Goal: Task Accomplishment & Management: Complete application form

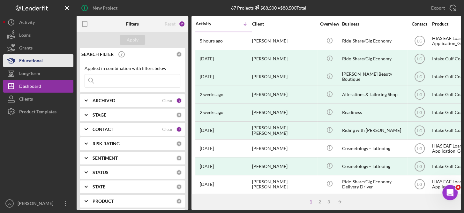
click at [37, 58] on div "Educational" at bounding box center [31, 61] width 24 height 14
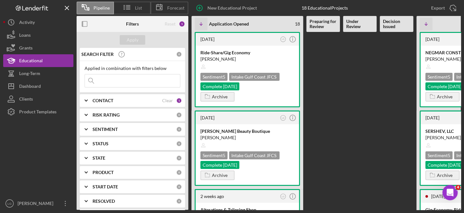
click at [352, 147] on Review at bounding box center [360, 121] width 34 height 178
click at [255, 96] on div "Ride-Share/Gig Economy Rony Espinoza Sentiment 5 Intake Gulf Coast JFCS Complet…" at bounding box center [247, 76] width 103 height 61
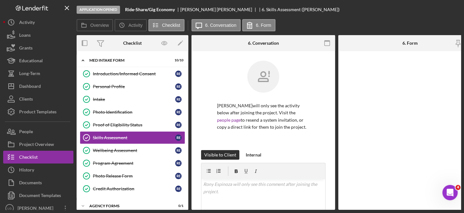
scroll to position [7, 0]
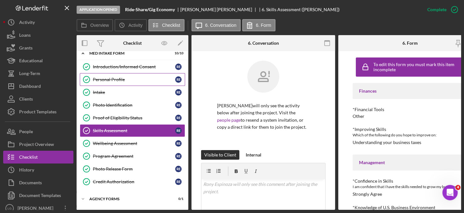
click at [117, 77] on div "Personal Profile" at bounding box center [134, 79] width 82 height 5
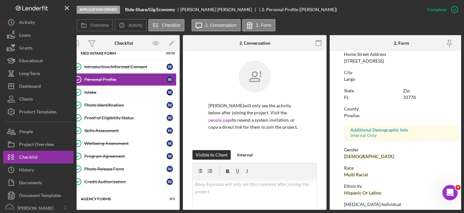
scroll to position [141, 0]
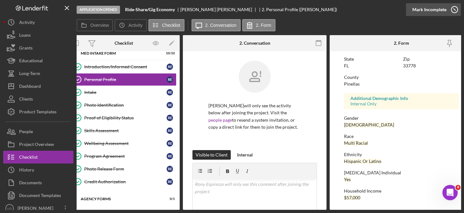
click at [454, 8] on icon "button" at bounding box center [454, 10] width 16 height 16
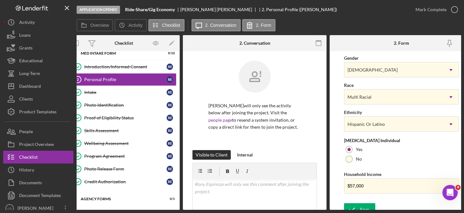
scroll to position [268, 0]
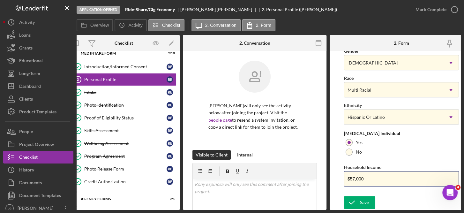
drag, startPoint x: 374, startPoint y: 176, endPoint x: 335, endPoint y: 175, distance: 38.3
click at [335, 175] on form "First Name Rony Middle Name Alexander Last Name Espinoza Job Title Factory Work…" at bounding box center [402, 130] width 144 height 159
type input "$67,300"
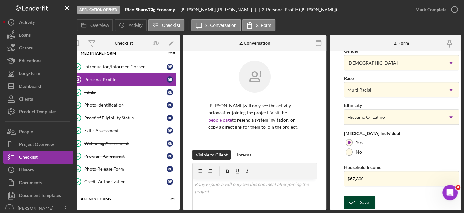
click at [363, 200] on div "Save" at bounding box center [364, 202] width 9 height 13
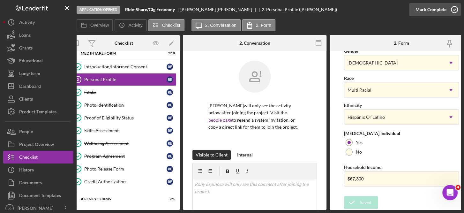
click at [453, 10] on icon "button" at bounding box center [454, 10] width 16 height 16
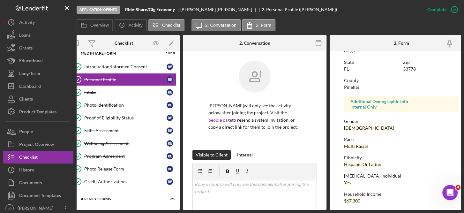
scroll to position [137, 0]
click at [94, 88] on link "Intake Intake R E" at bounding box center [123, 92] width 105 height 13
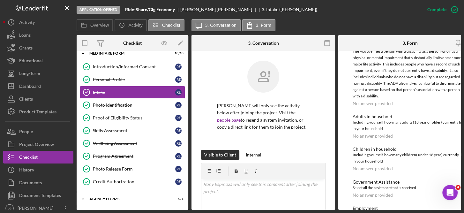
scroll to position [0, 21]
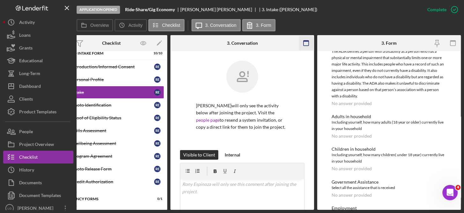
click at [308, 43] on icon "button" at bounding box center [306, 43] width 14 height 14
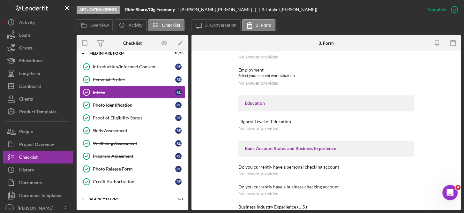
scroll to position [596, 0]
click at [134, 94] on div "Intake" at bounding box center [134, 92] width 82 height 5
click at [453, 9] on icon "button" at bounding box center [454, 10] width 16 height 16
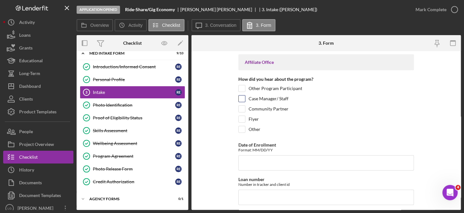
click at [265, 97] on label "Case Manager/ Staff" at bounding box center [269, 98] width 40 height 6
click at [245, 97] on input "Case Manager/ Staff" at bounding box center [242, 98] width 6 height 6
checkbox input "true"
click at [255, 162] on input "Date of Enrollment" at bounding box center [326, 162] width 176 height 15
type input "[DATE]"
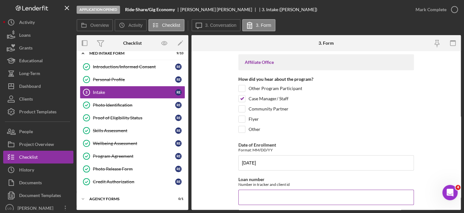
click at [267, 192] on input "Loan number" at bounding box center [326, 197] width 176 height 15
type input "JFCSFY2539"
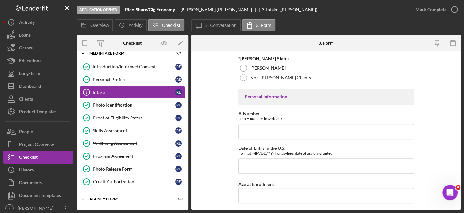
scroll to position [157, 0]
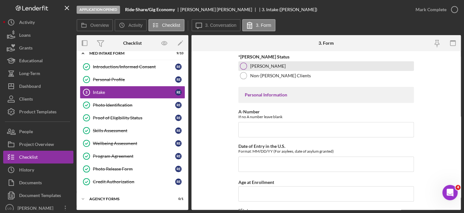
click at [269, 64] on label "[PERSON_NAME]" at bounding box center [267, 66] width 35 height 5
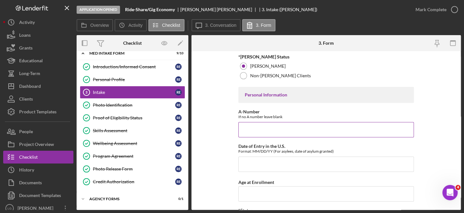
click at [263, 126] on input "A-Number" at bounding box center [326, 129] width 176 height 15
type input "244,587,072"
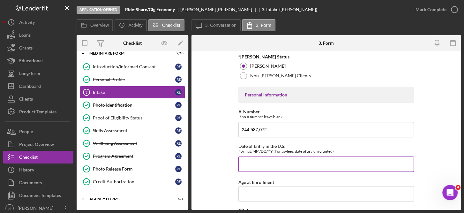
click at [263, 161] on input "Date of Entry in the U.S." at bounding box center [326, 163] width 176 height 15
type input "[DATE]"
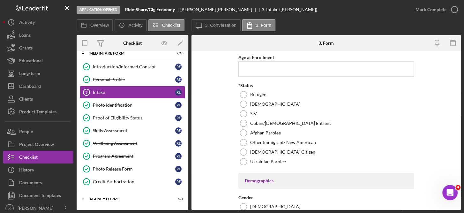
scroll to position [286, 0]
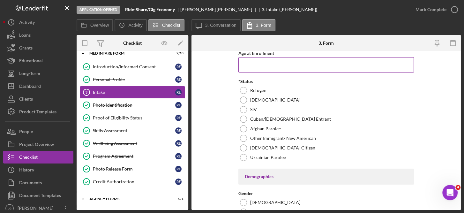
click at [275, 66] on input "Age at Enrollment" at bounding box center [326, 64] width 176 height 15
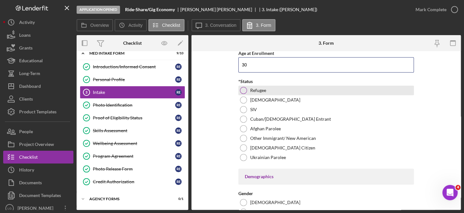
type input "30"
click at [263, 89] on label "Refugee" at bounding box center [258, 90] width 16 height 5
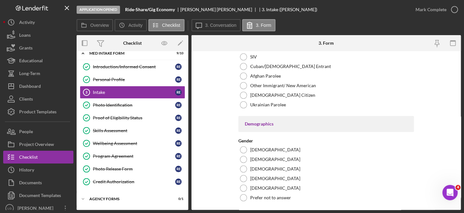
scroll to position [368, 0]
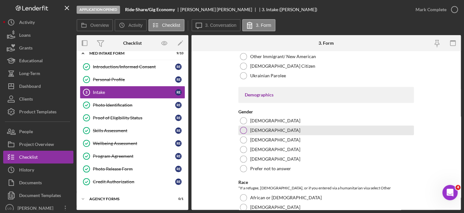
click at [247, 128] on div "[DEMOGRAPHIC_DATA]" at bounding box center [326, 130] width 176 height 10
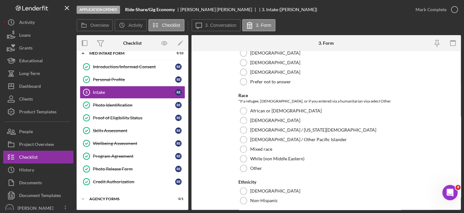
scroll to position [458, 0]
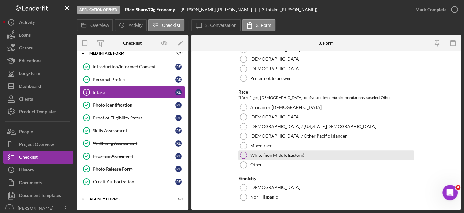
click at [267, 153] on label "White (non Middle Eastern)" at bounding box center [277, 155] width 54 height 5
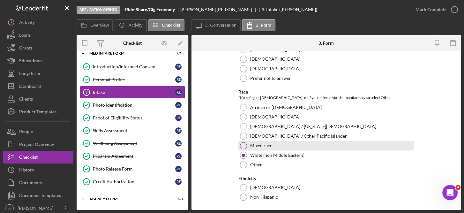
click at [264, 146] on label "Mixed race" at bounding box center [261, 145] width 22 height 5
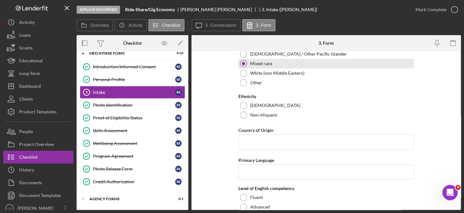
scroll to position [541, 0]
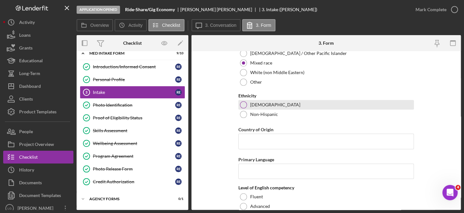
click at [261, 105] on label "[DEMOGRAPHIC_DATA]" at bounding box center [275, 104] width 50 height 5
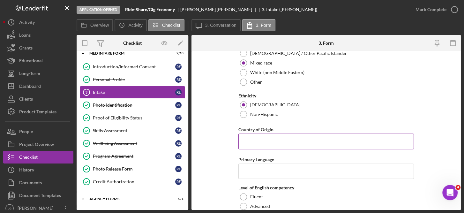
click at [268, 141] on input "Country of Origin" at bounding box center [326, 140] width 176 height 15
type input "[GEOGRAPHIC_DATA]"
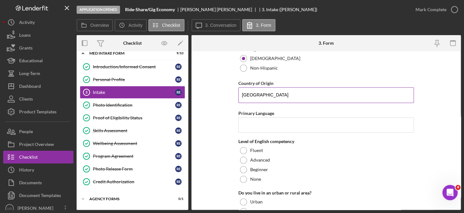
scroll to position [592, 0]
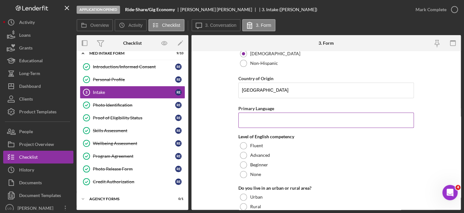
click at [278, 118] on input "Primary Language" at bounding box center [326, 119] width 176 height 15
type input "Spanish"
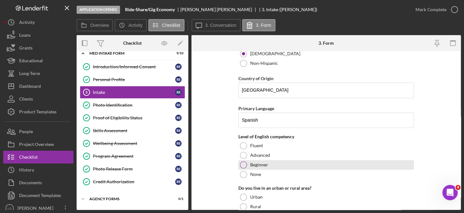
click at [267, 166] on div "Beginner" at bounding box center [326, 165] width 176 height 10
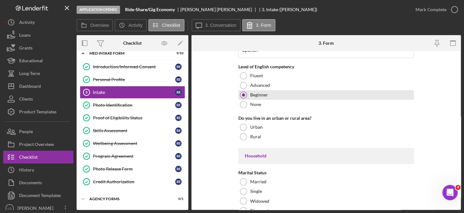
scroll to position [664, 0]
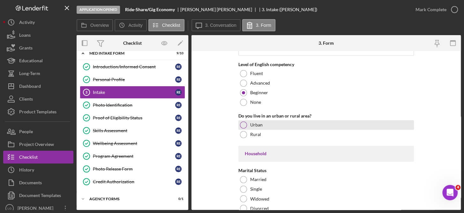
click at [259, 124] on label "Urban" at bounding box center [256, 124] width 12 height 5
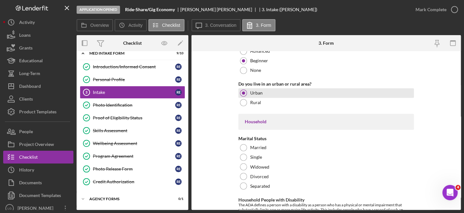
scroll to position [723, 0]
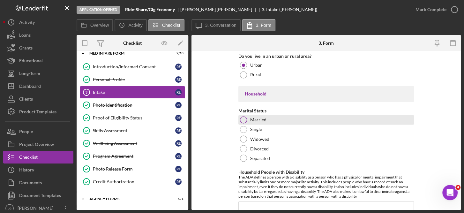
click at [262, 119] on label "Married" at bounding box center [258, 119] width 16 height 5
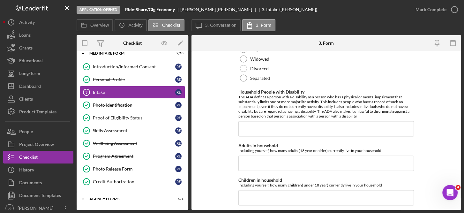
scroll to position [812, 0]
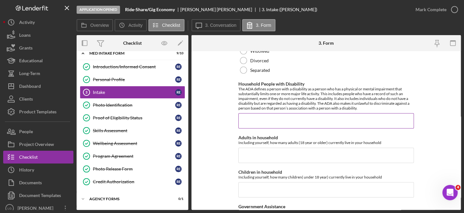
click at [278, 118] on input "Household People with Disability" at bounding box center [326, 120] width 176 height 15
type input "0"
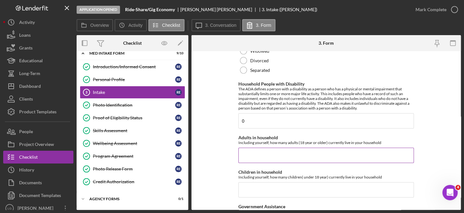
click at [266, 153] on input "Adults in household" at bounding box center [326, 154] width 176 height 15
type input "2"
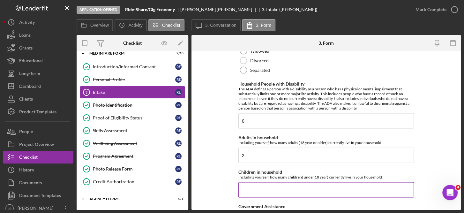
click at [265, 187] on input "Children in household" at bounding box center [326, 189] width 176 height 15
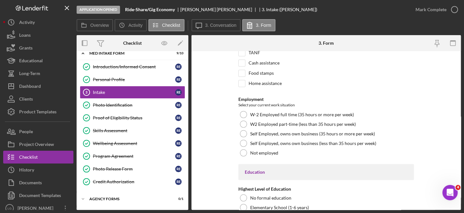
scroll to position [984, 0]
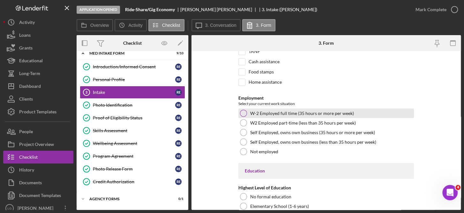
type input "2"
click at [328, 111] on label "W-2 Employed full time (35 hours or more per week)" at bounding box center [302, 113] width 104 height 5
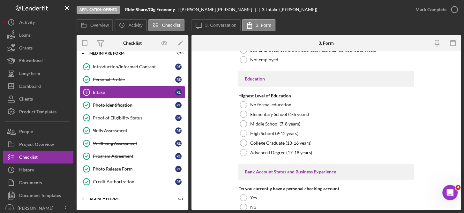
scroll to position [1076, 0]
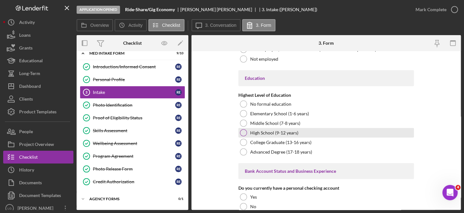
click at [292, 131] on label "High School (9-12 years)" at bounding box center [274, 132] width 48 height 5
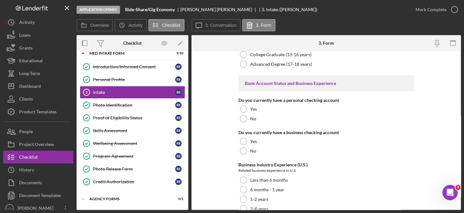
scroll to position [1169, 0]
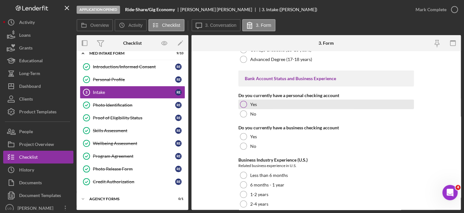
click at [255, 102] on label "Yes" at bounding box center [253, 104] width 7 height 5
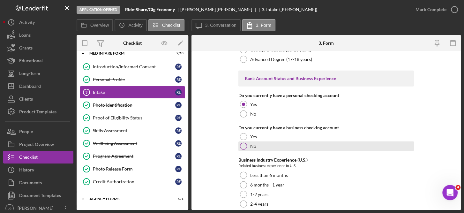
click at [255, 147] on div "No" at bounding box center [326, 146] width 176 height 10
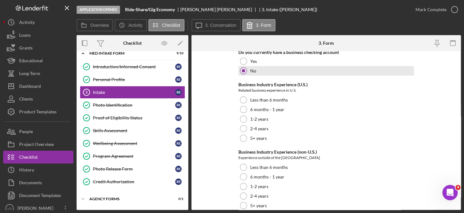
scroll to position [1248, 0]
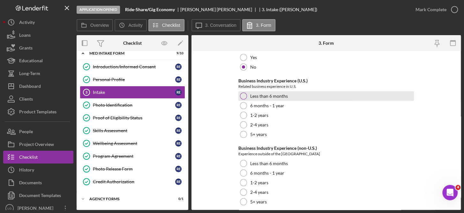
click at [280, 95] on label "Less than 6 months" at bounding box center [269, 96] width 38 height 5
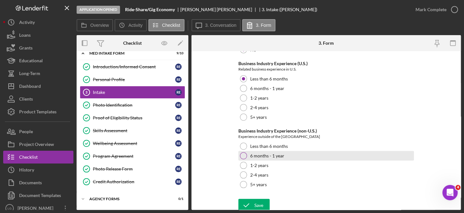
click at [278, 151] on div "6 months - 1 year" at bounding box center [326, 156] width 176 height 10
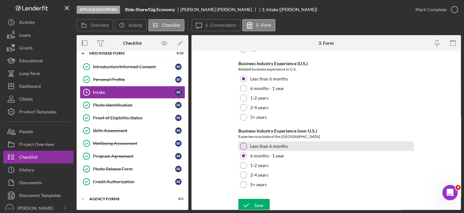
click at [279, 144] on label "Less than 6 months" at bounding box center [269, 146] width 38 height 5
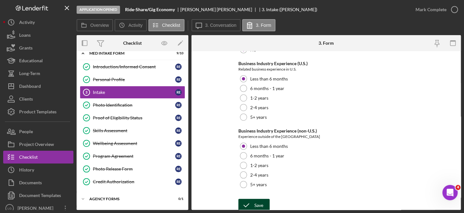
click at [257, 203] on div "Save" at bounding box center [258, 205] width 9 height 13
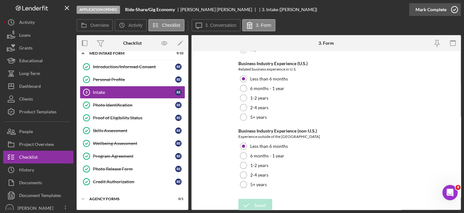
click at [455, 12] on circle "button" at bounding box center [454, 9] width 6 height 6
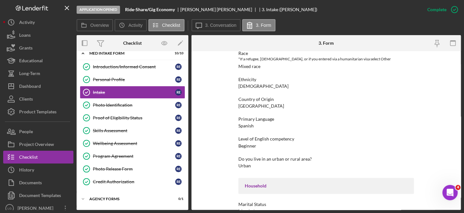
scroll to position [312, 0]
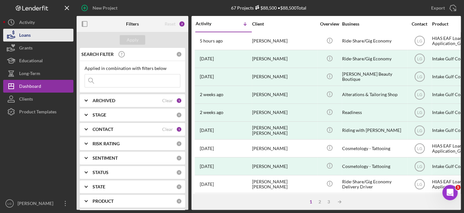
click at [32, 34] on button "Loans" at bounding box center [38, 35] width 70 height 13
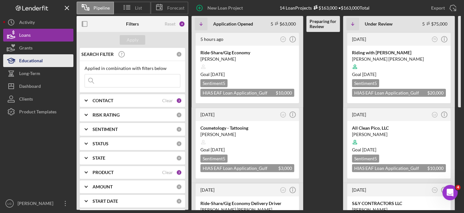
click at [19, 55] on div "Educational" at bounding box center [31, 61] width 24 height 14
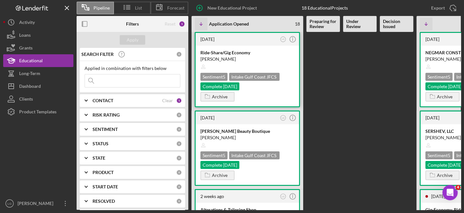
click at [257, 59] on div "[PERSON_NAME]" at bounding box center [247, 59] width 94 height 6
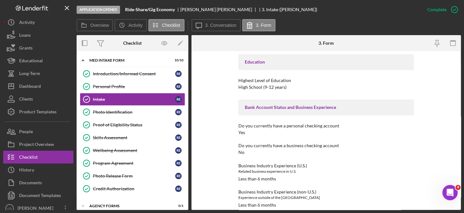
scroll to position [645, 0]
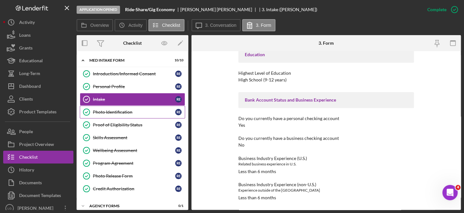
click at [123, 110] on div "Photo Identification" at bounding box center [134, 111] width 82 height 5
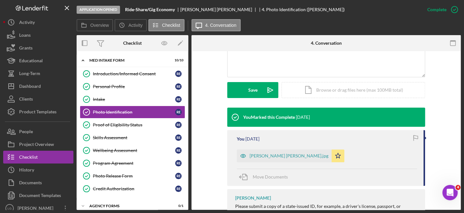
scroll to position [150, 0]
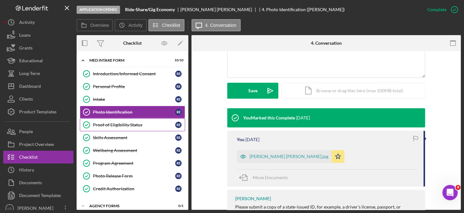
click at [140, 124] on div "Proof of Eligibility Status" at bounding box center [134, 124] width 82 height 5
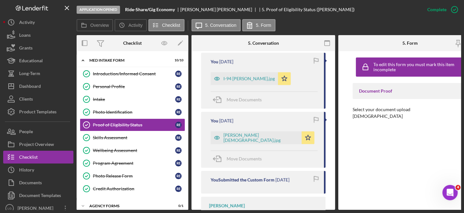
scroll to position [236, 0]
click at [129, 186] on div "Credit Authorization" at bounding box center [134, 188] width 82 height 5
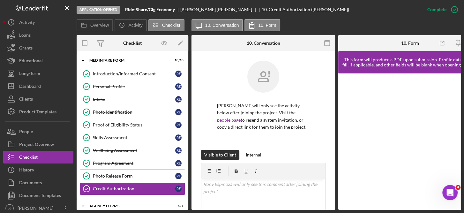
click at [125, 174] on div "Photo Release Form" at bounding box center [134, 175] width 82 height 5
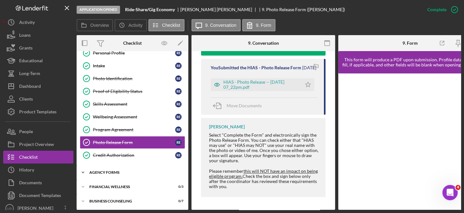
scroll to position [33, 0]
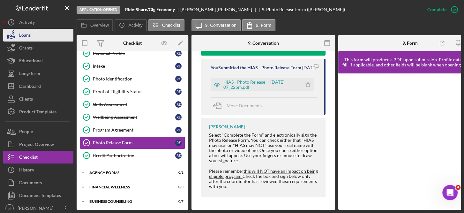
click at [34, 34] on button "Loans" at bounding box center [38, 35] width 70 height 13
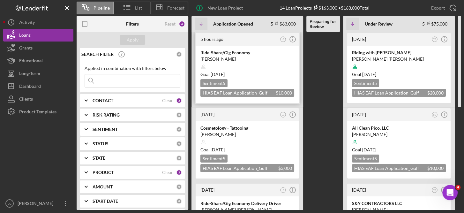
click at [266, 68] on div at bounding box center [247, 67] width 94 height 12
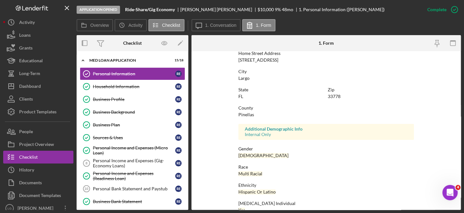
scroll to position [139, 0]
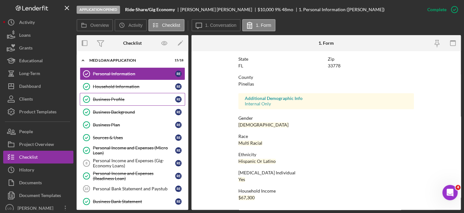
click at [155, 99] on div "Business Profile" at bounding box center [134, 99] width 82 height 5
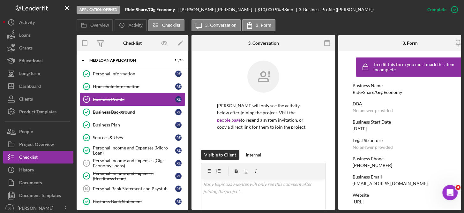
scroll to position [0, 21]
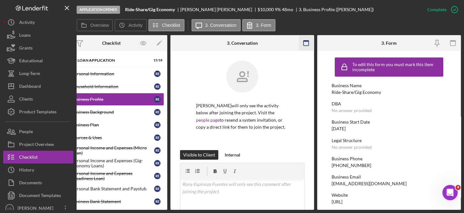
click at [305, 48] on icon "button" at bounding box center [306, 43] width 14 height 14
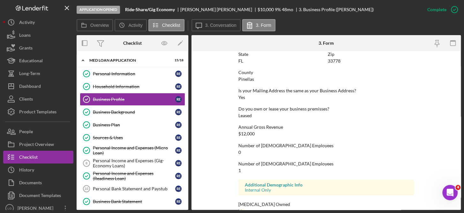
scroll to position [323, 0]
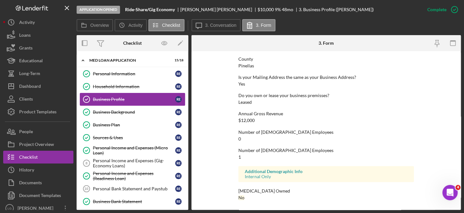
click at [125, 99] on div "Business Profile" at bounding box center [134, 99] width 82 height 5
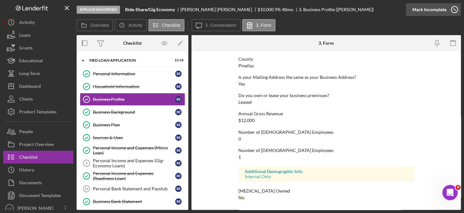
click at [453, 11] on icon "button" at bounding box center [454, 10] width 16 height 16
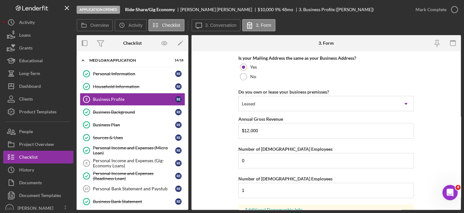
scroll to position [547, 0]
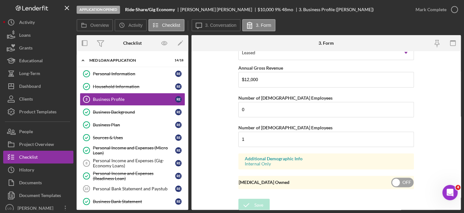
click at [393, 179] on input "checkbox" at bounding box center [402, 182] width 22 height 10
checkbox input "true"
click at [254, 203] on div "Save" at bounding box center [258, 204] width 9 height 13
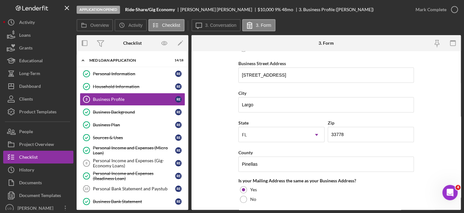
scroll to position [370, 0]
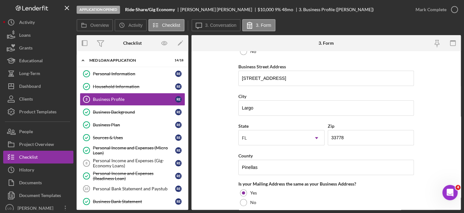
click at [453, 16] on div "Mark Complete" at bounding box center [435, 9] width 52 height 19
click at [455, 11] on icon "button" at bounding box center [454, 10] width 16 height 16
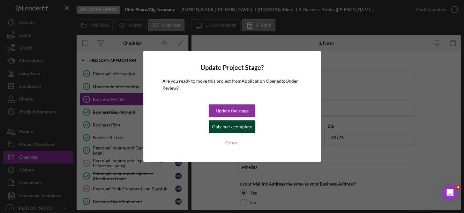
click at [233, 128] on div "Only mark complete" at bounding box center [232, 126] width 40 height 13
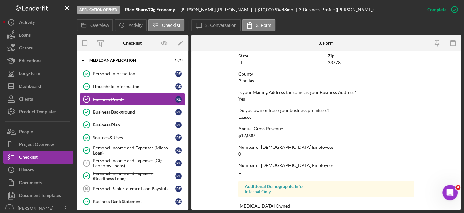
scroll to position [314, 0]
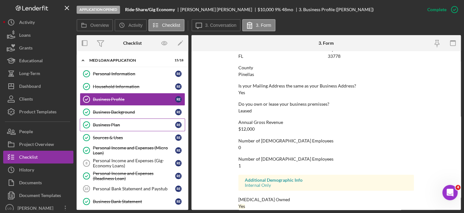
click at [116, 121] on link "Business Plan Business Plan R E" at bounding box center [132, 124] width 105 height 13
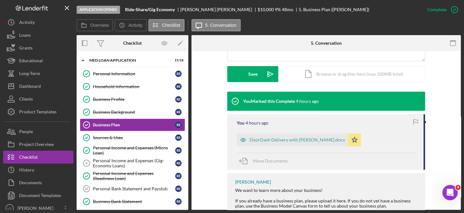
scroll to position [212, 0]
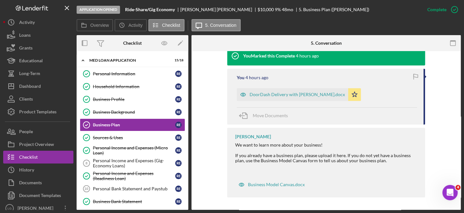
click at [343, 194] on div "[PERSON_NAME] We want to learn more about your business! If you already have a …" at bounding box center [326, 163] width 198 height 70
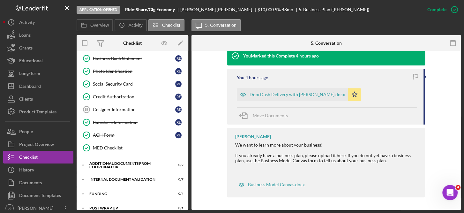
scroll to position [144, 0]
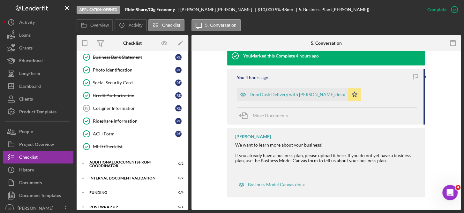
click at [230, 177] on div "[PERSON_NAME] We want to learn more about your business! If you already have a …" at bounding box center [326, 163] width 198 height 70
click at [24, 32] on div "Loans" at bounding box center [24, 36] width 11 height 14
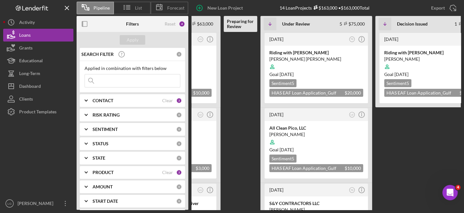
click at [408, 157] on Issued "[DATE] TD Icon/Info Riding with [PERSON_NAME] [PERSON_NAME] Goal [DATE] Sentime…" at bounding box center [431, 121] width 112 height 178
click at [244, 67] on Review at bounding box center [241, 121] width 34 height 178
click at [26, 154] on div at bounding box center [38, 157] width 70 height 79
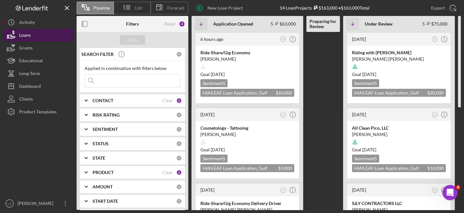
click at [42, 37] on button "Loans" at bounding box center [38, 35] width 70 height 13
